Goal: Information Seeking & Learning: Learn about a topic

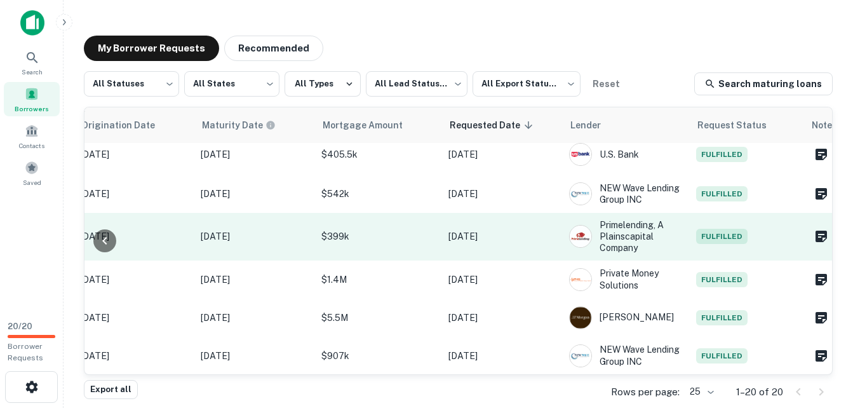
scroll to position [550, 667]
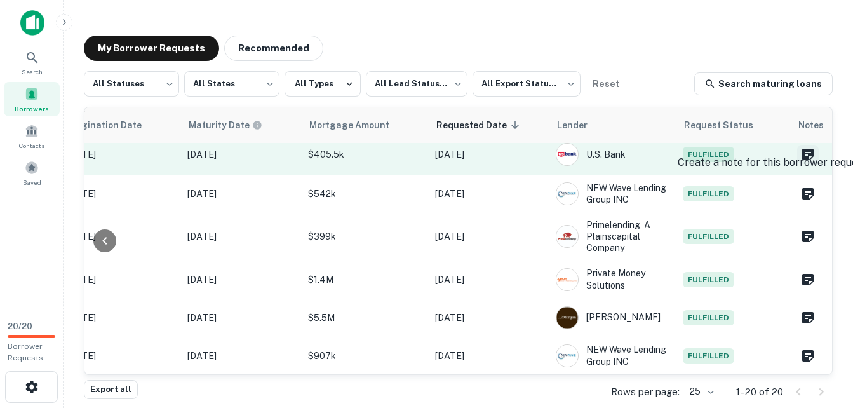
click at [802, 151] on icon "Create a note for this borrower request" at bounding box center [807, 154] width 11 height 11
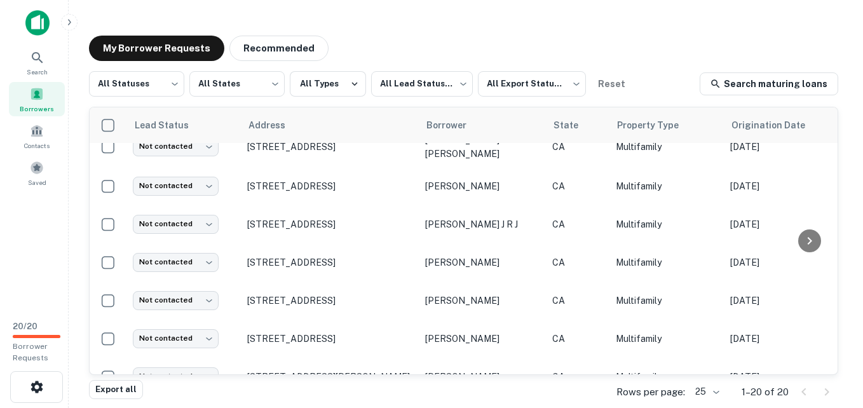
scroll to position [0, 0]
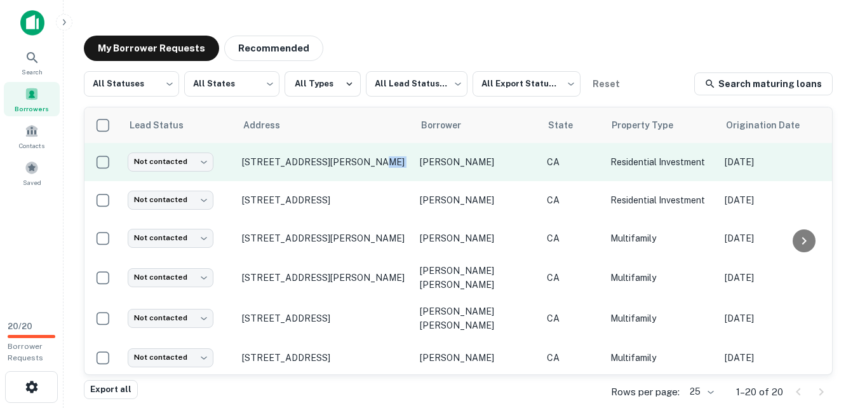
drag, startPoint x: 353, startPoint y: 165, endPoint x: 422, endPoint y: 169, distance: 69.4
click at [422, 169] on tr "Not contacted **** ​ 144 Lisa Ln Costa Mesa, CA 92627 carano tayler CA Resident…" at bounding box center [787, 162] width 1406 height 38
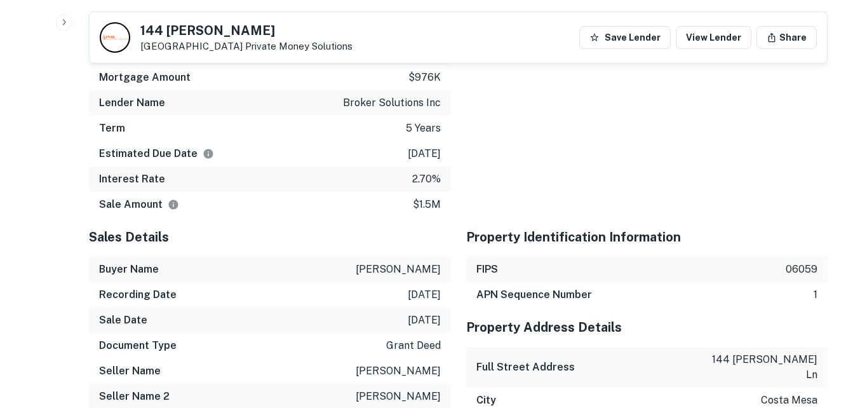
scroll to position [1554, 0]
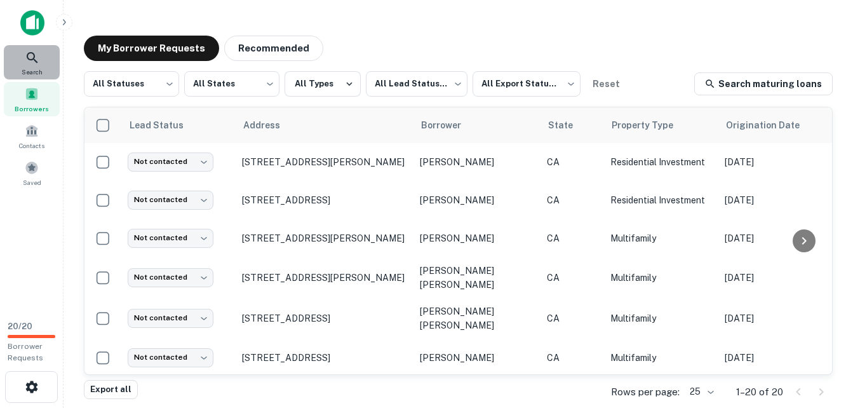
click at [28, 63] on icon at bounding box center [32, 57] width 15 height 15
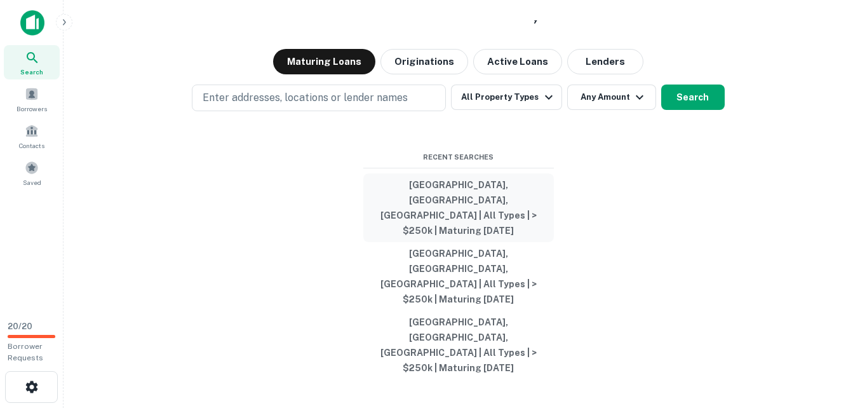
click at [443, 241] on button "Orange County, CA, USA | All Types | > $250k | Maturing In 120 Days" at bounding box center [458, 207] width 191 height 69
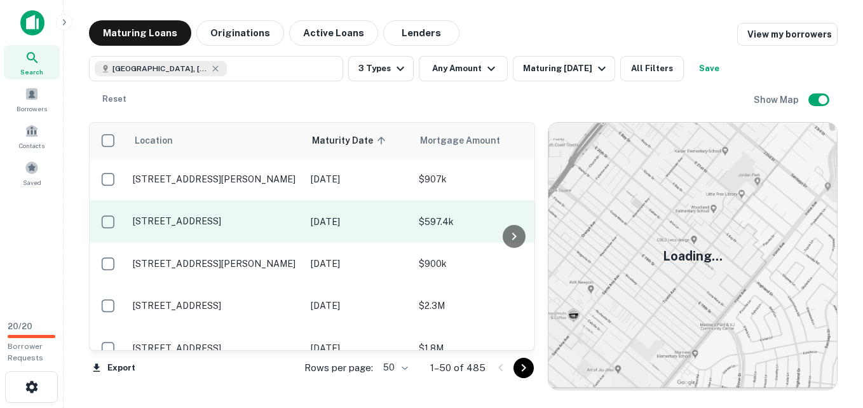
click at [225, 215] on p "34552 Via Espinoza Capistrano Beach, CA 92624" at bounding box center [215, 220] width 165 height 11
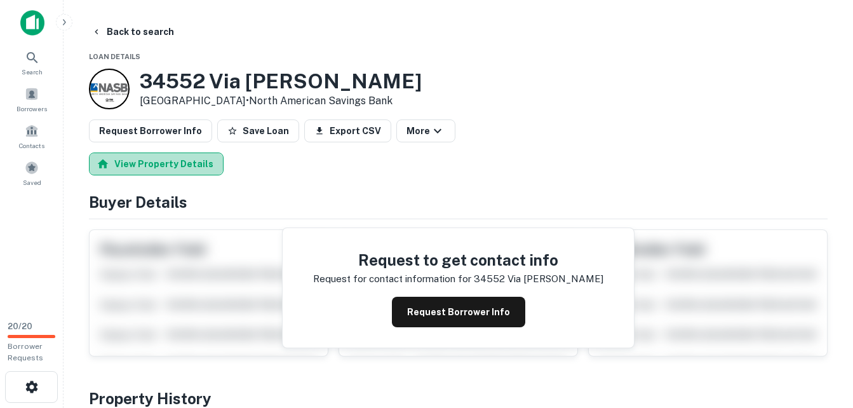
click at [175, 160] on button "View Property Details" at bounding box center [156, 163] width 135 height 23
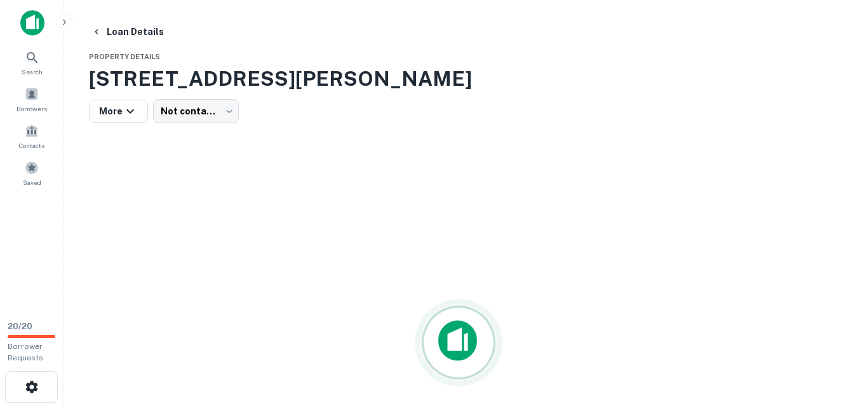
scroll to position [50, 0]
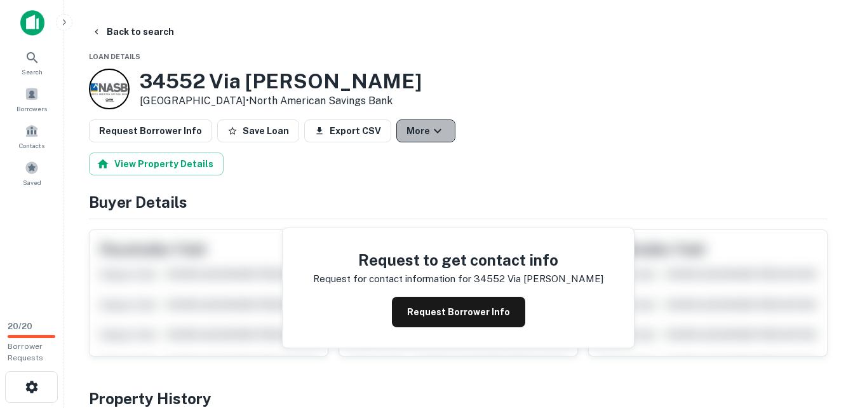
click at [430, 133] on icon "button" at bounding box center [437, 130] width 15 height 15
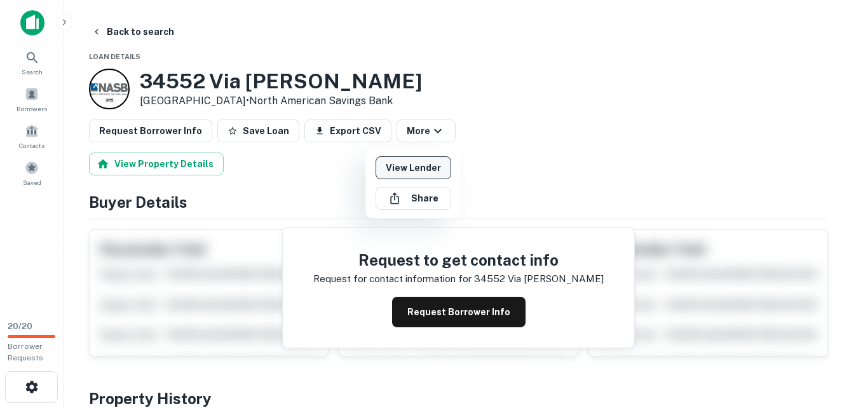
click at [424, 165] on link "View Lender" at bounding box center [413, 167] width 76 height 23
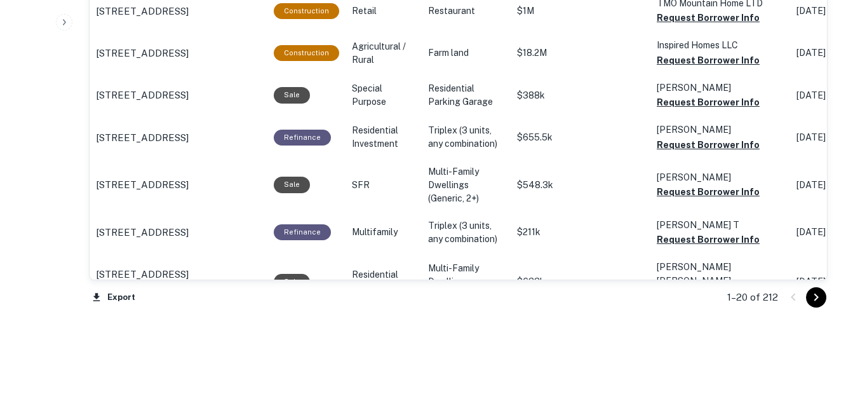
scroll to position [1409, 0]
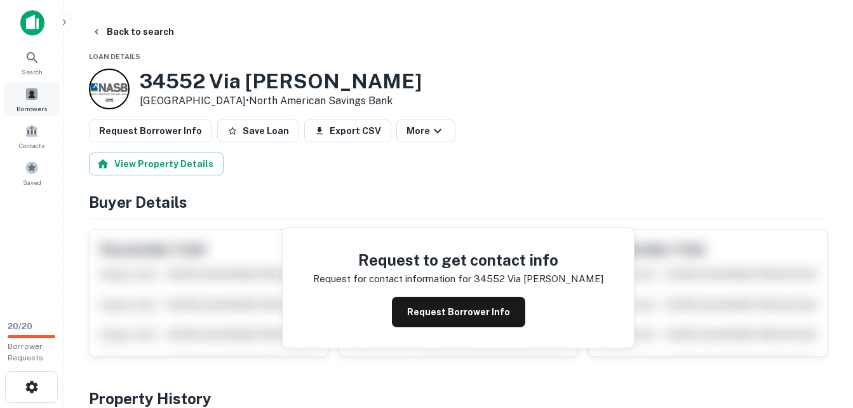
click at [25, 98] on span at bounding box center [32, 94] width 14 height 14
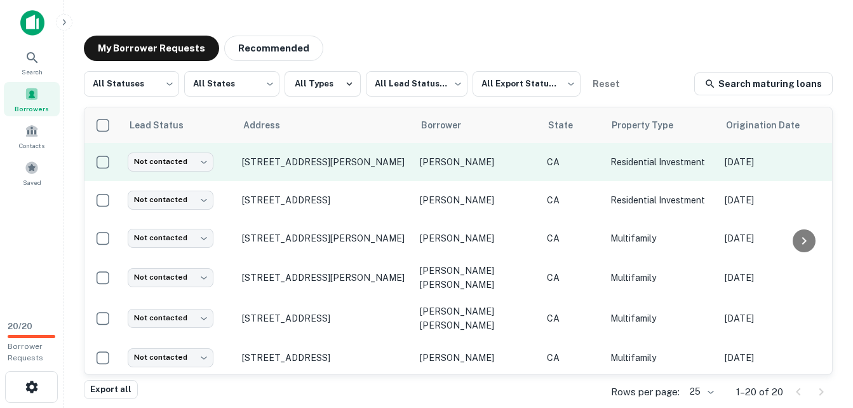
click at [438, 161] on p "[PERSON_NAME]" at bounding box center [477, 162] width 114 height 14
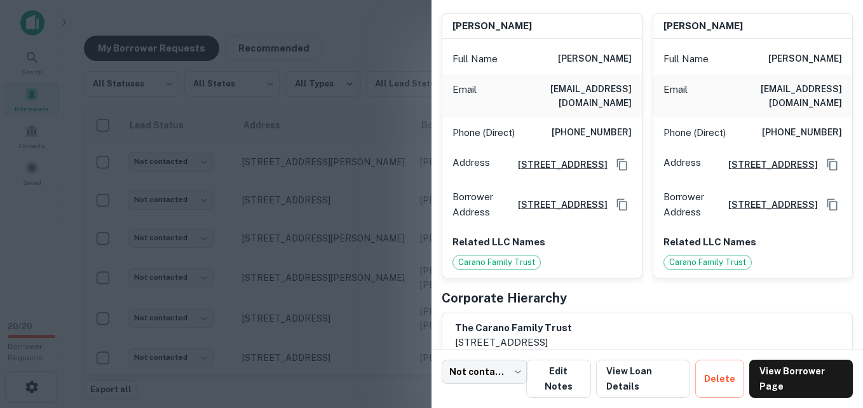
scroll to position [228, 0]
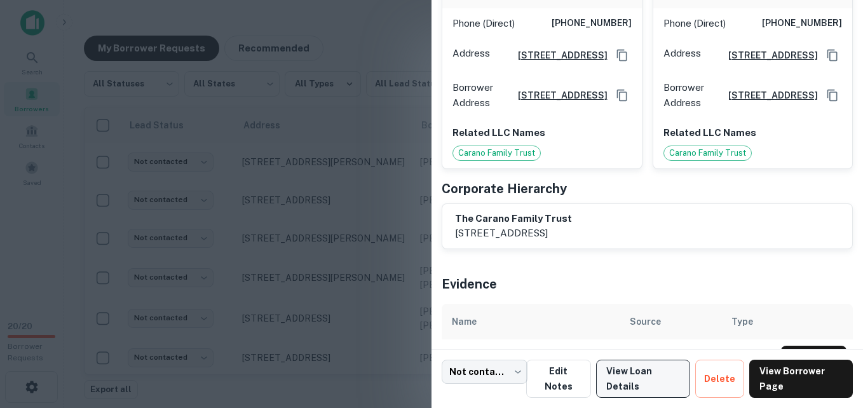
click at [621, 380] on link "View Loan Details" at bounding box center [643, 379] width 94 height 38
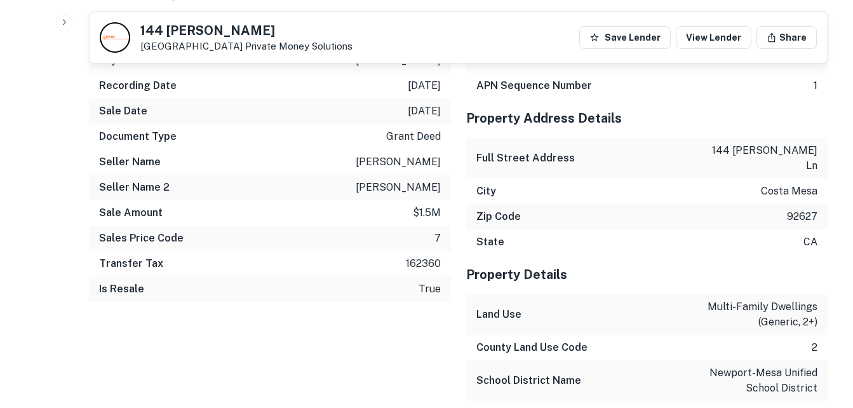
scroll to position [1766, 0]
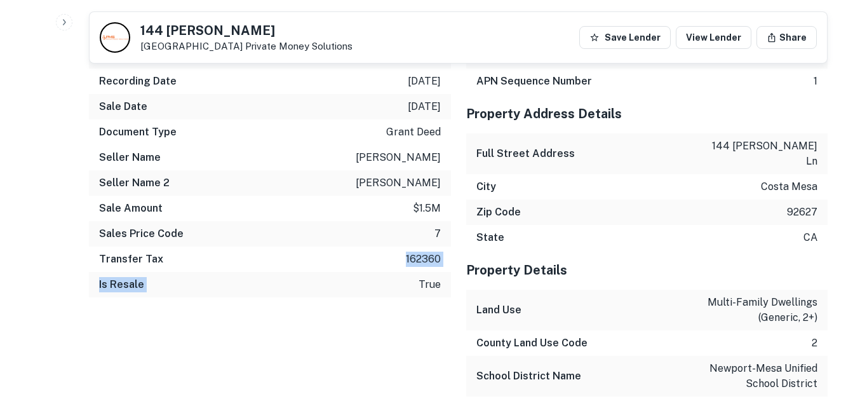
drag, startPoint x: 0, startPoint y: 0, endPoint x: 400, endPoint y: 392, distance: 560.1
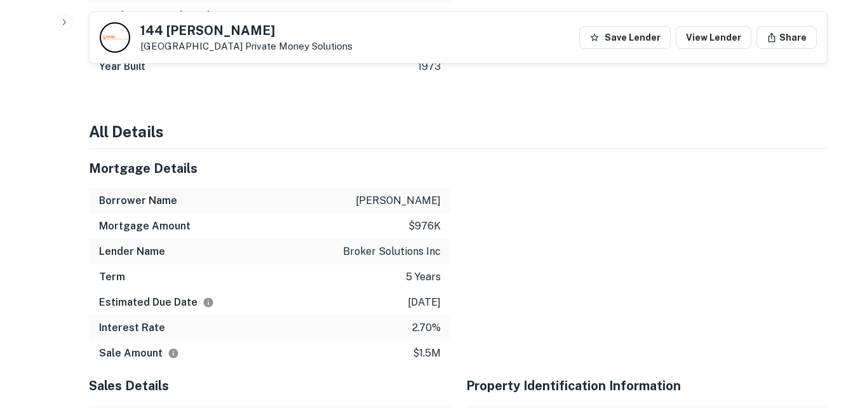
scroll to position [1405, 0]
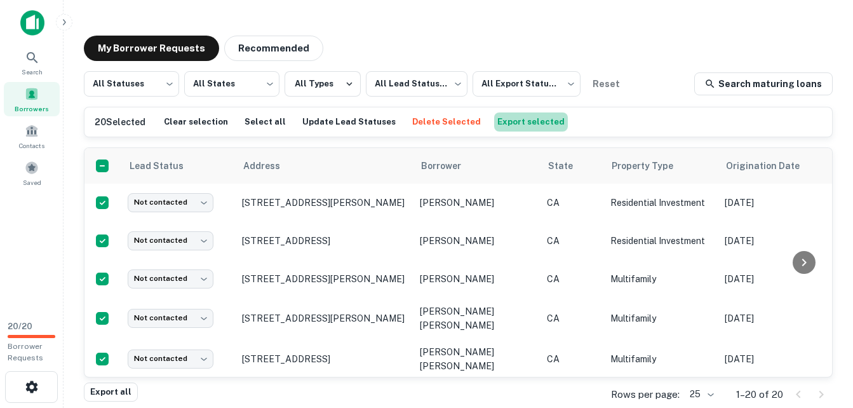
click at [511, 127] on button "Export selected" at bounding box center [531, 121] width 74 height 19
